Goal: Task Accomplishment & Management: Use online tool/utility

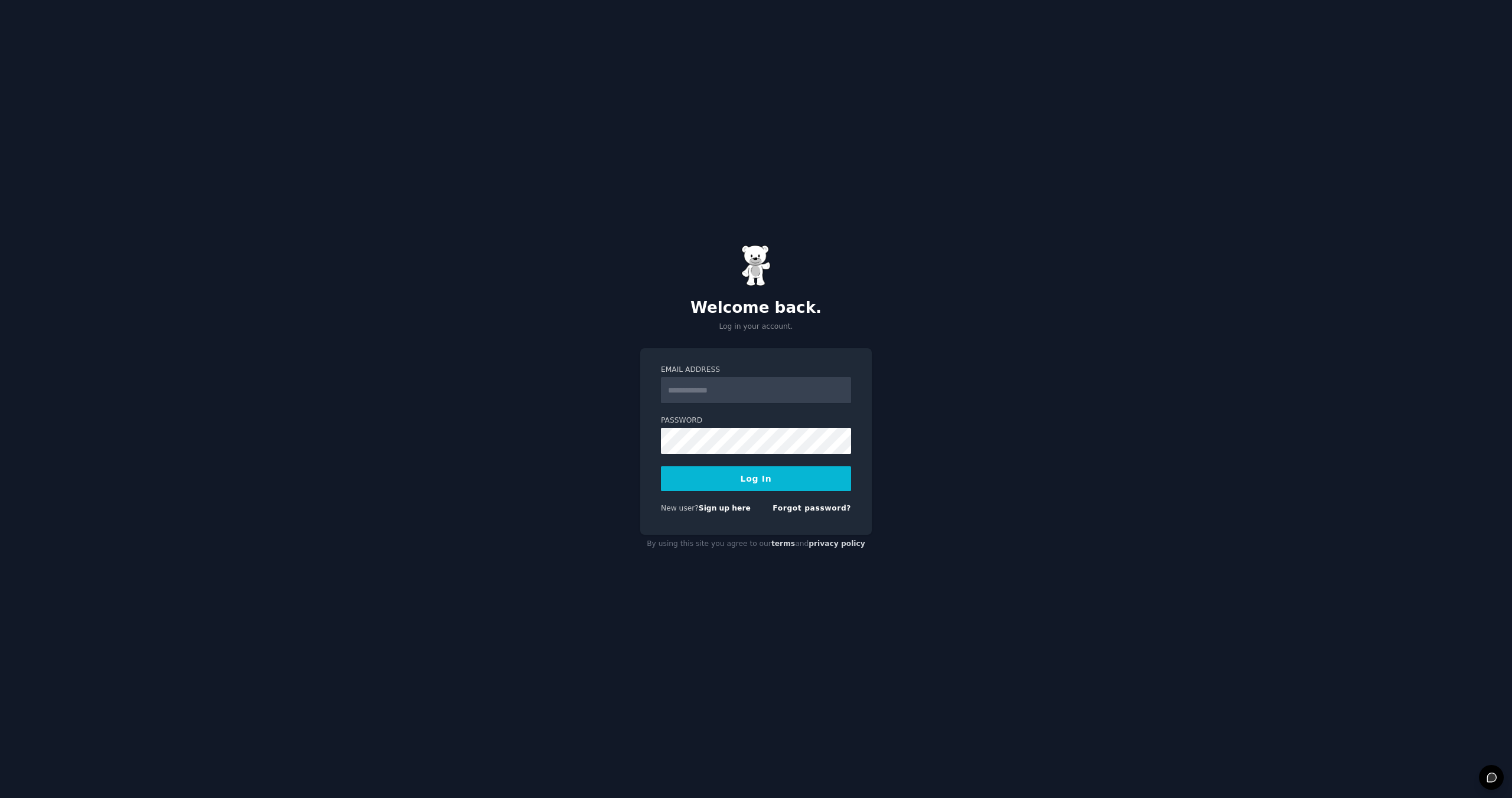
click at [712, 401] on input "Email Address" at bounding box center [756, 391] width 190 height 26
type input "**********"
click at [744, 483] on button "Log In" at bounding box center [756, 479] width 190 height 25
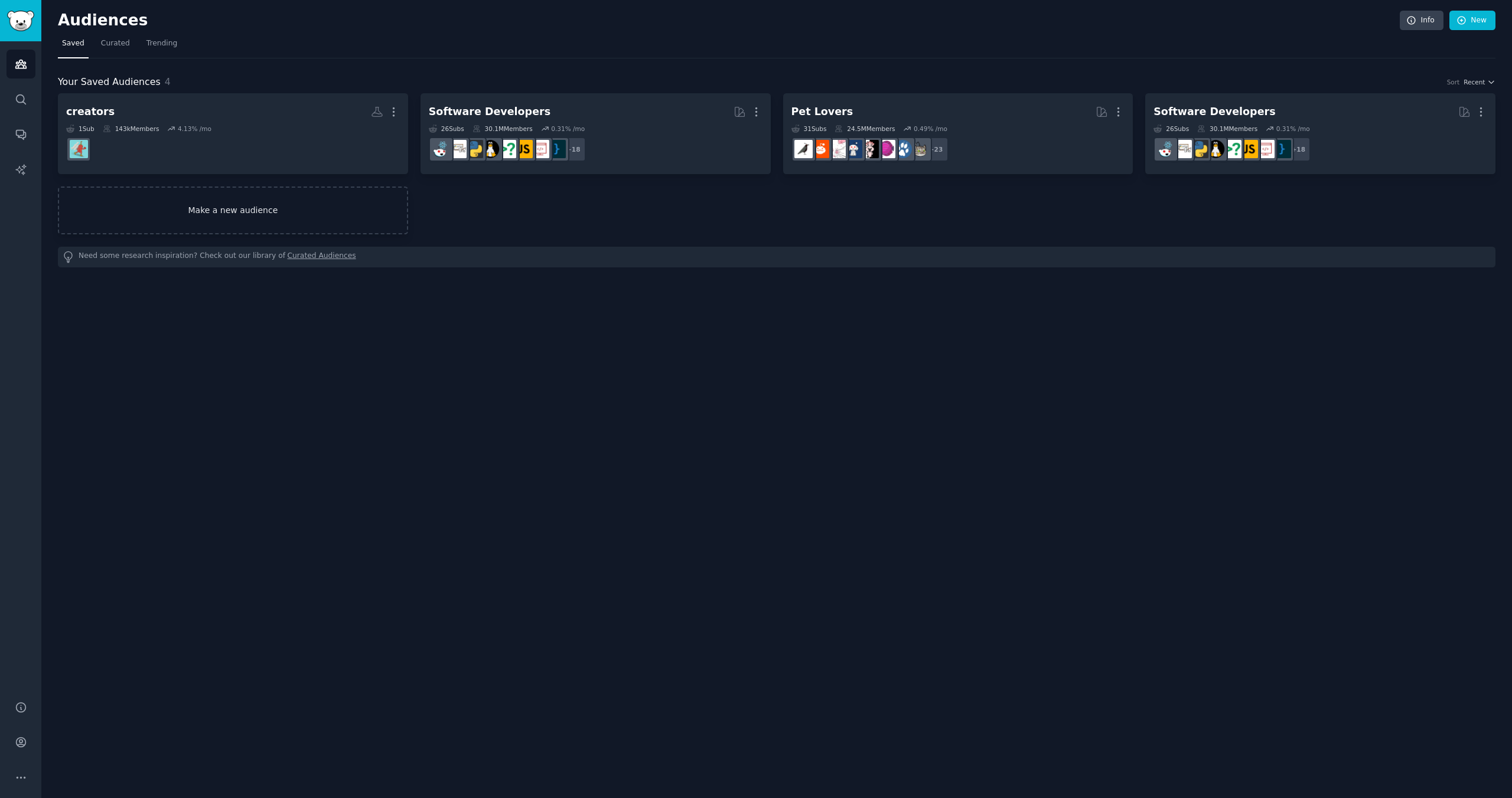
click at [202, 218] on link "Make a new audience" at bounding box center [233, 210] width 350 height 48
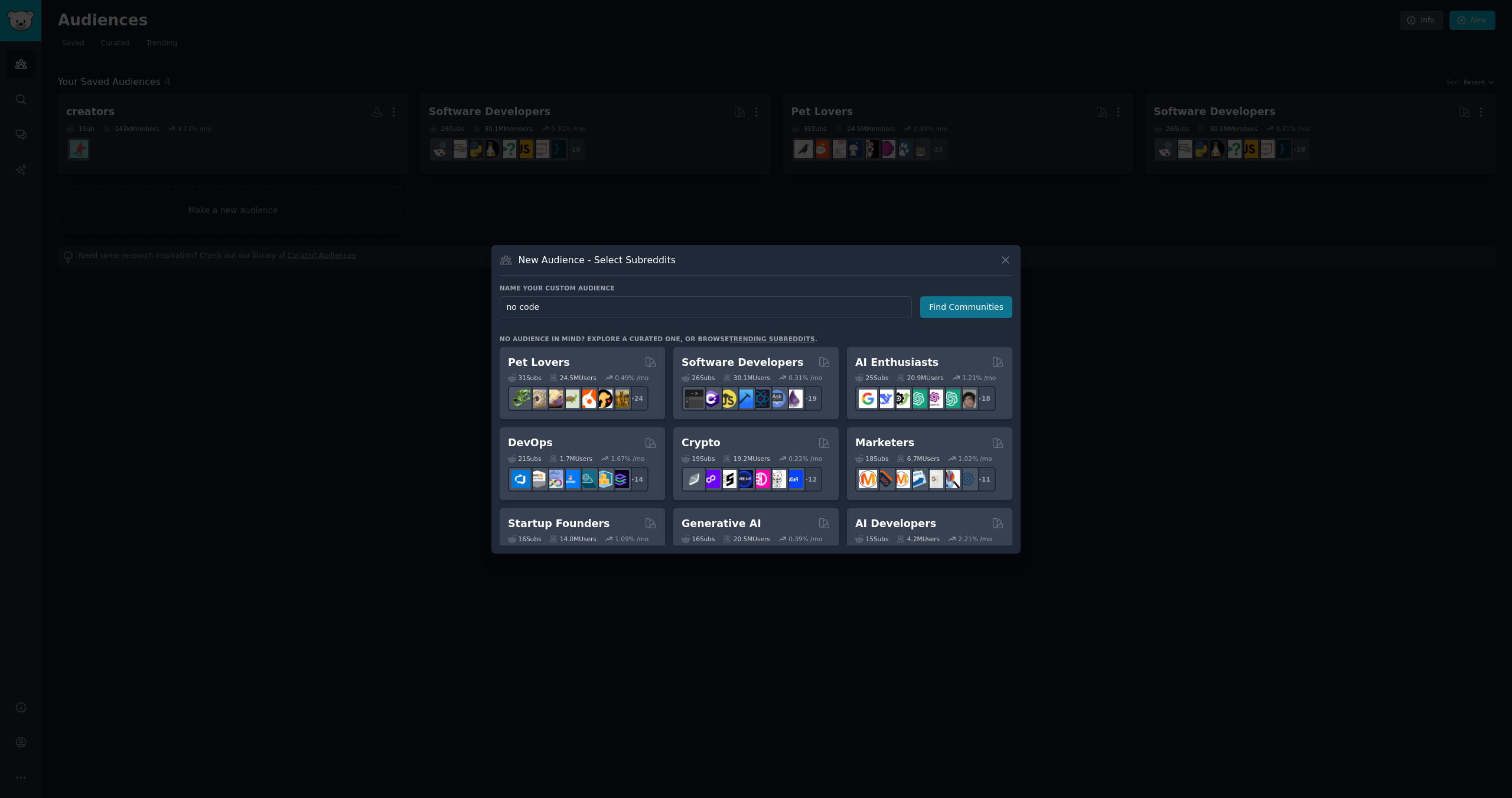
type input "no code"
click at [951, 310] on button "Find Communities" at bounding box center [966, 307] width 92 height 22
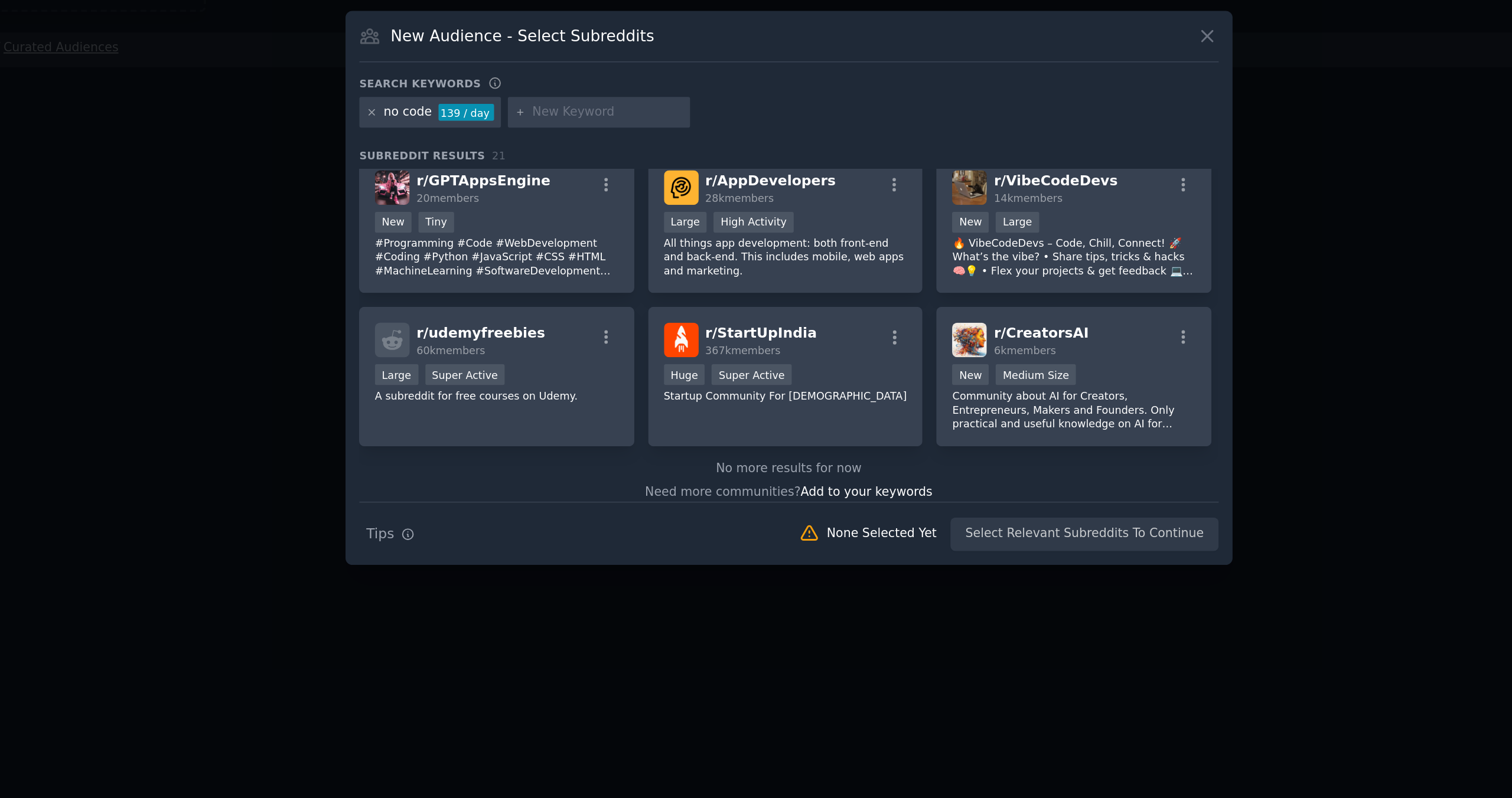
scroll to position [473, 0]
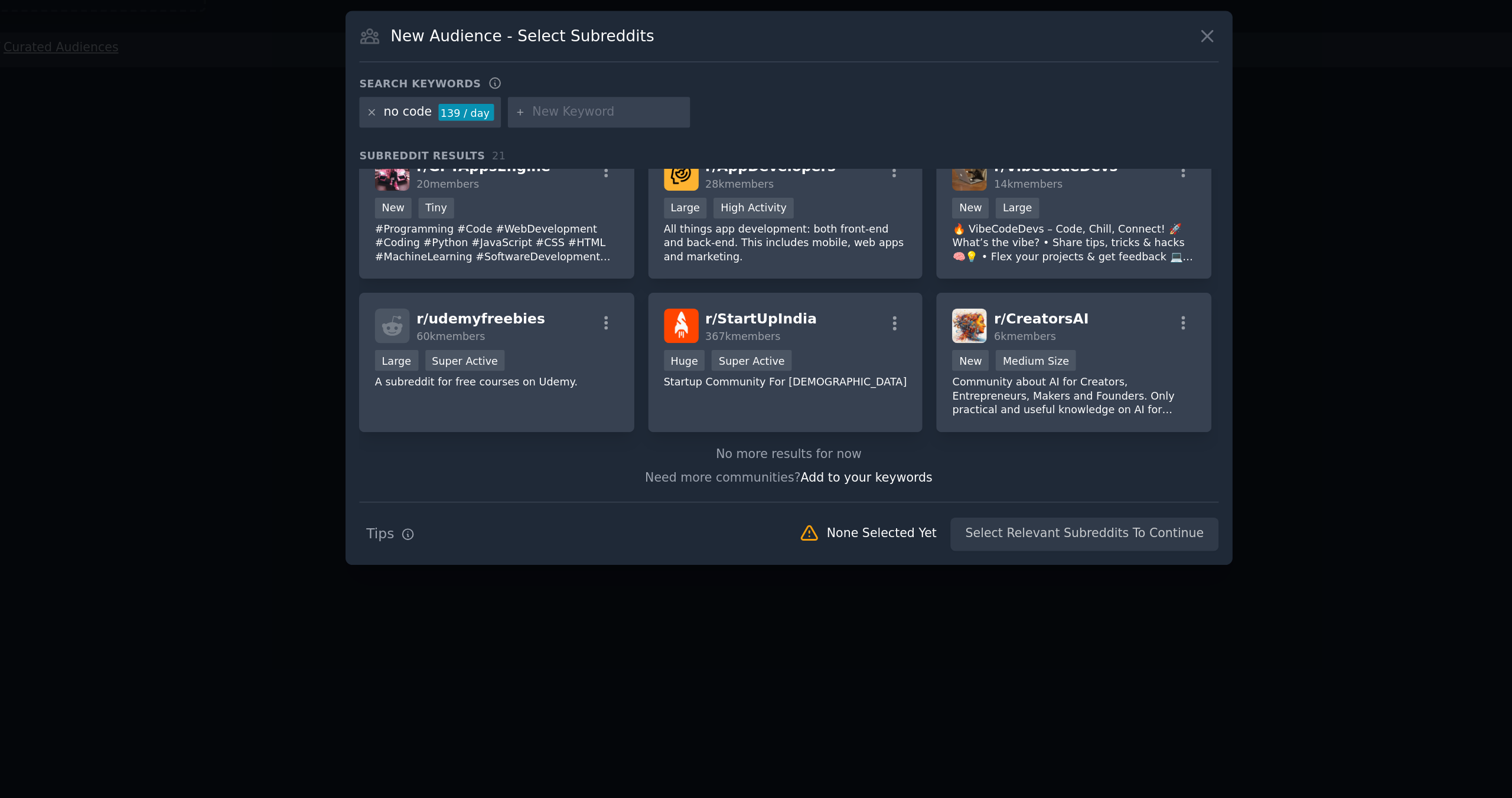
drag, startPoint x: 1010, startPoint y: 360, endPoint x: 979, endPoint y: 503, distance: 146.3
click at [979, 503] on div "Need more communities? Add to your keywords" at bounding box center [756, 511] width 513 height 15
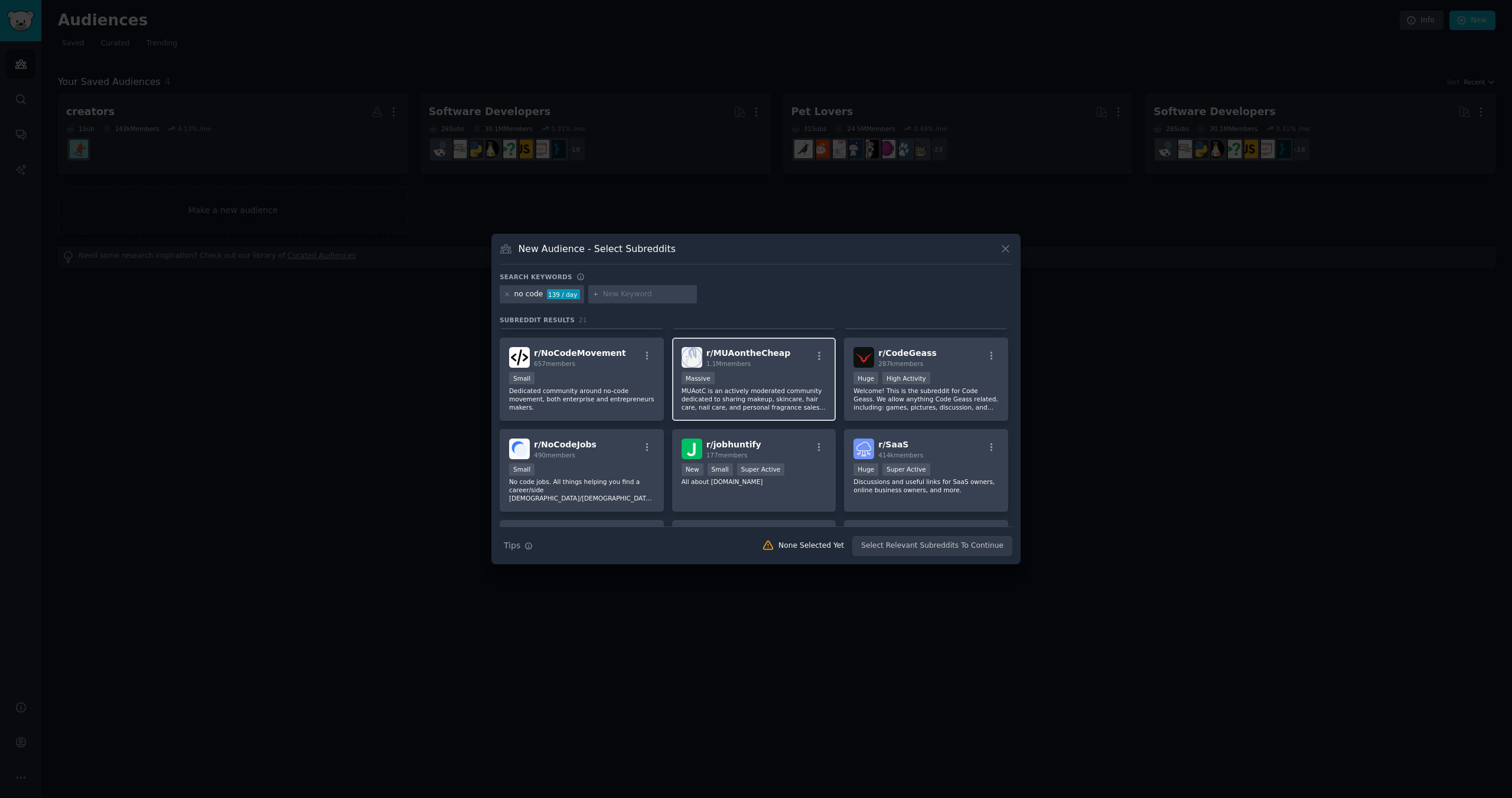
scroll to position [0, 0]
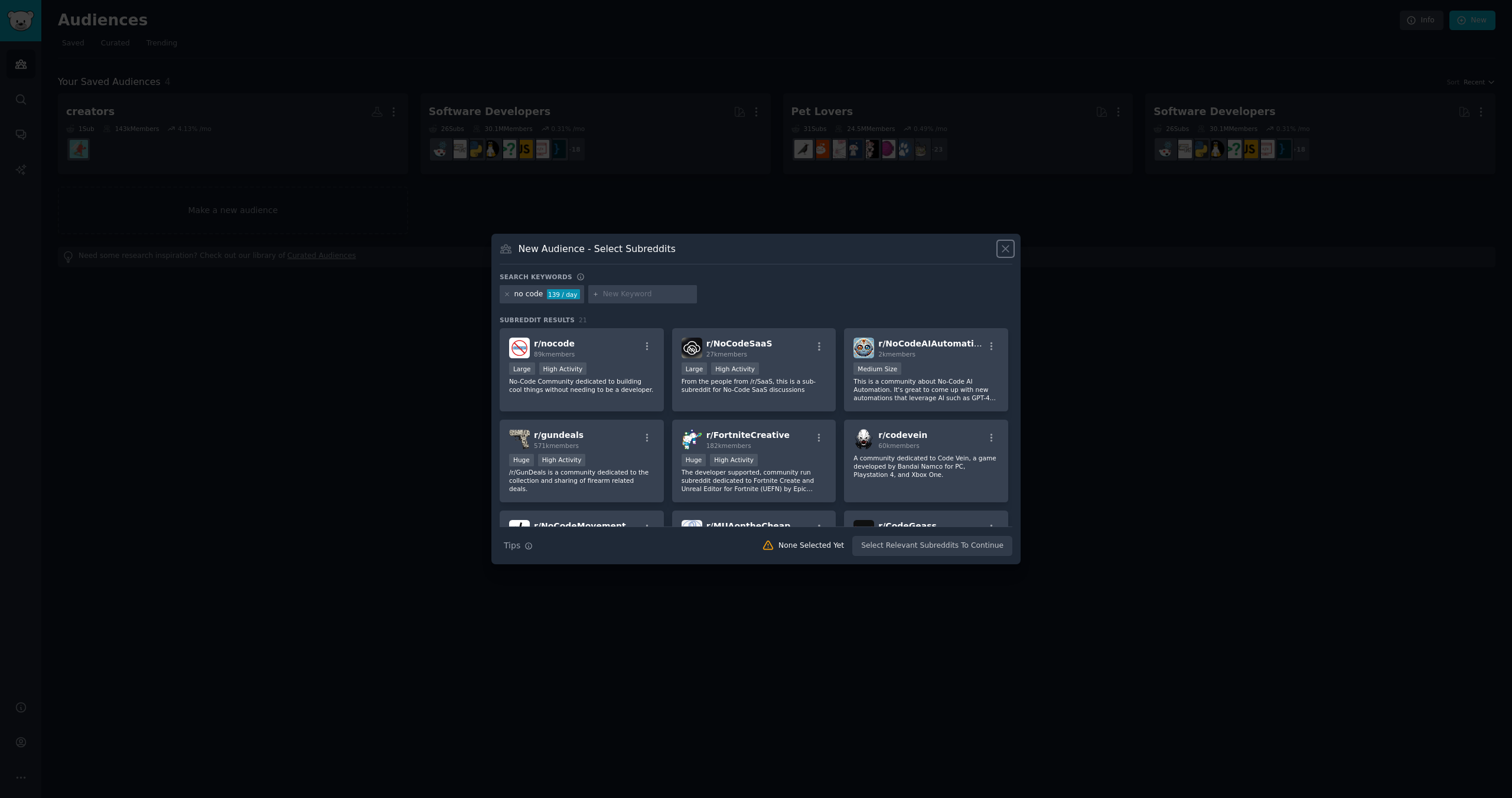
click at [1009, 249] on icon at bounding box center [1006, 249] width 12 height 12
